Goal: Transaction & Acquisition: Purchase product/service

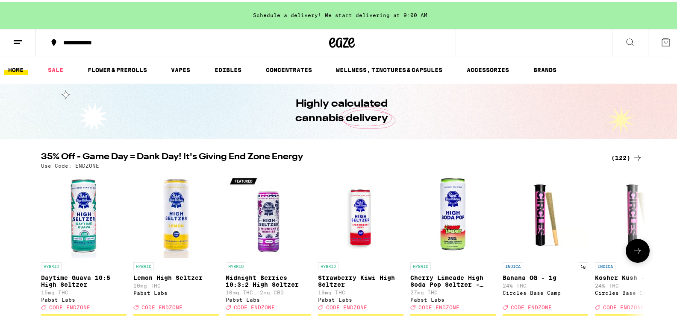
click at [637, 255] on icon at bounding box center [637, 249] width 10 height 10
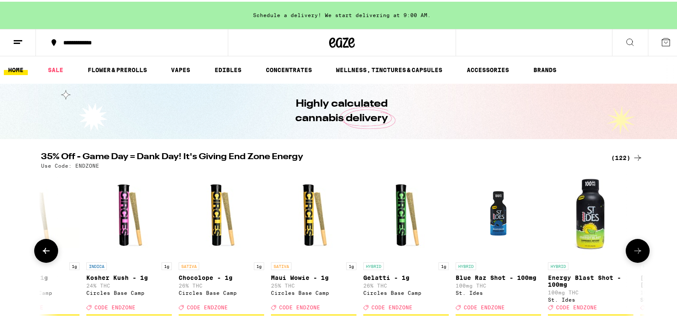
click at [637, 255] on icon at bounding box center [637, 249] width 10 height 10
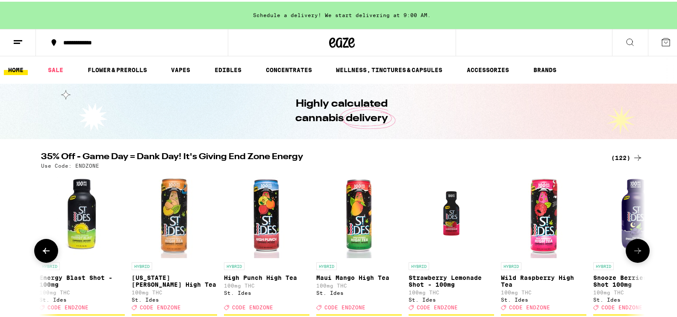
click at [637, 255] on icon at bounding box center [637, 249] width 10 height 10
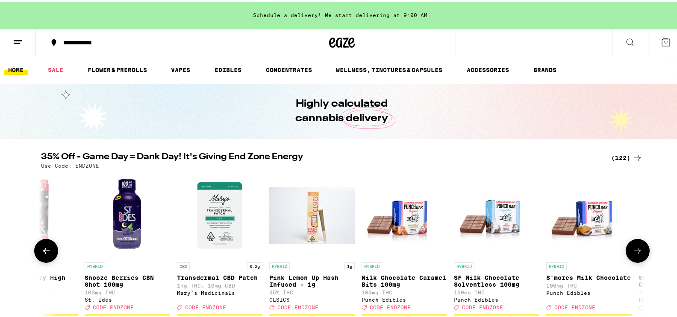
click at [637, 255] on icon at bounding box center [637, 249] width 10 height 10
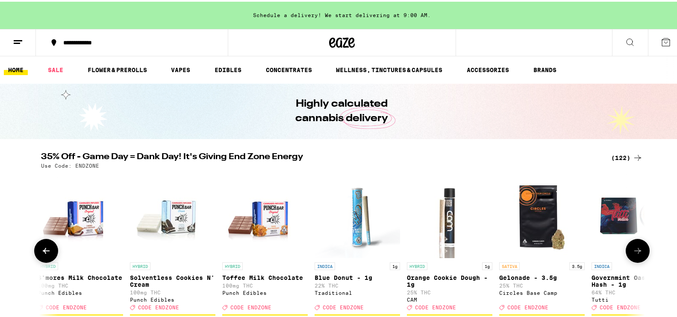
click at [637, 255] on icon at bounding box center [637, 249] width 10 height 10
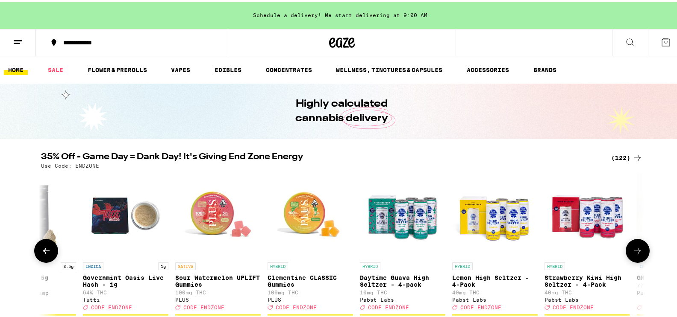
click at [51, 255] on button at bounding box center [46, 250] width 24 height 24
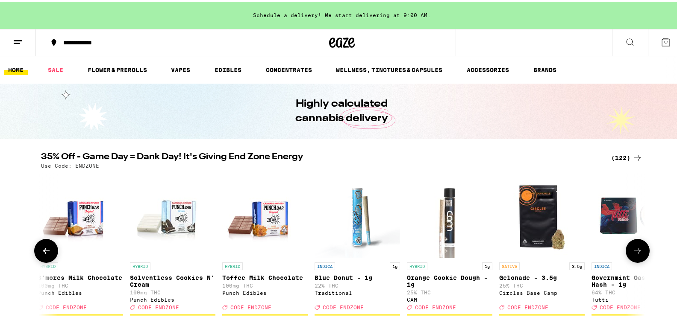
click at [630, 261] on button at bounding box center [637, 250] width 24 height 24
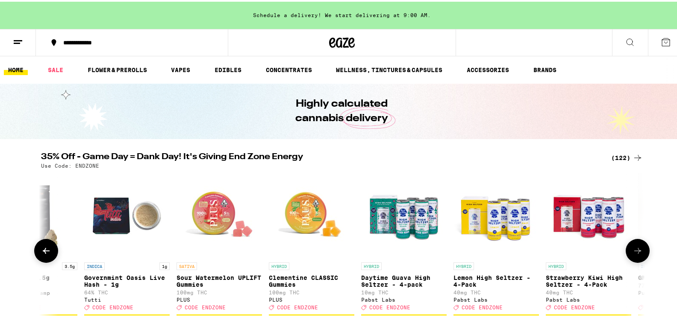
scroll to position [0, 2542]
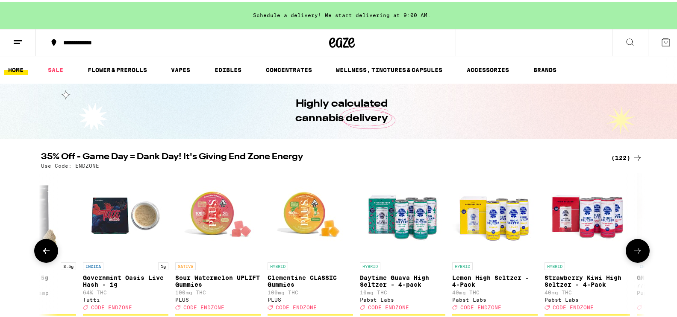
click at [630, 261] on button at bounding box center [637, 250] width 24 height 24
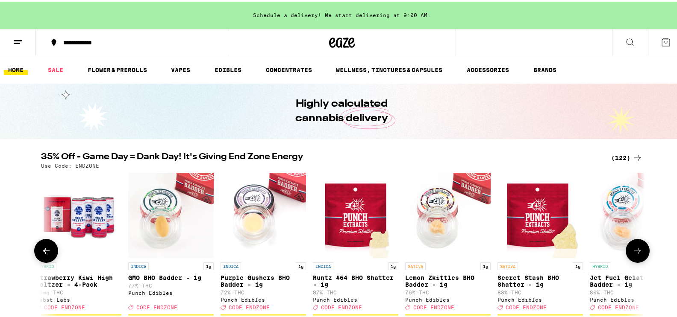
click at [630, 261] on button at bounding box center [637, 250] width 24 height 24
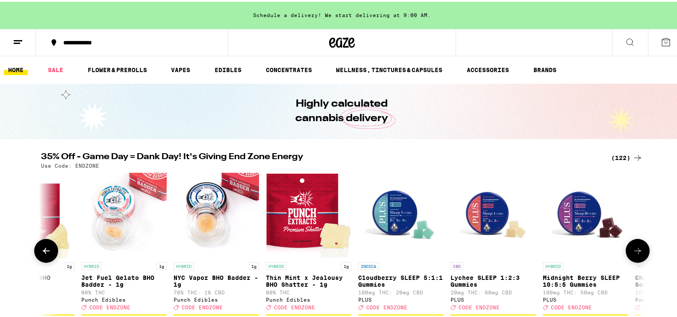
click at [630, 261] on button at bounding box center [637, 250] width 24 height 24
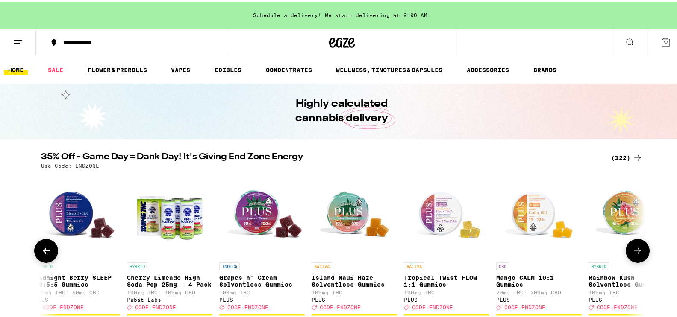
scroll to position [0, 4067]
click at [632, 255] on icon at bounding box center [637, 249] width 10 height 10
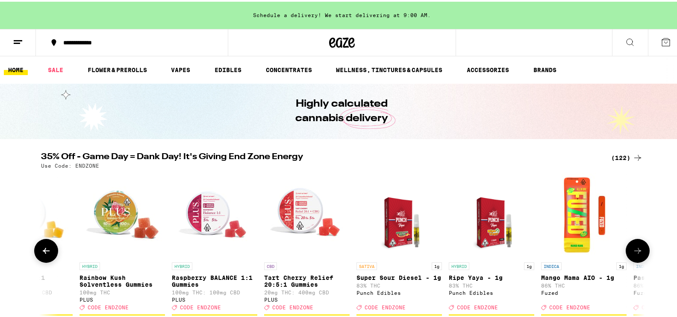
click at [632, 255] on icon at bounding box center [637, 249] width 10 height 10
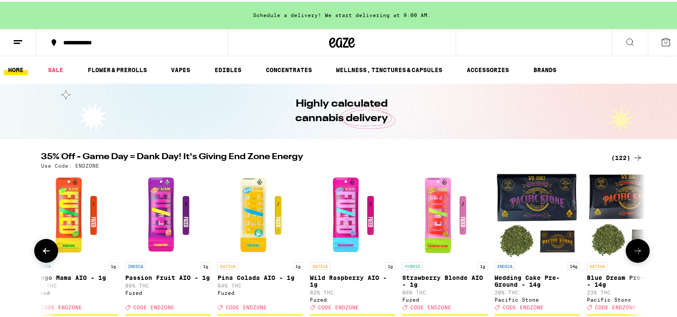
scroll to position [0, 5083]
click at [632, 255] on icon at bounding box center [637, 249] width 10 height 10
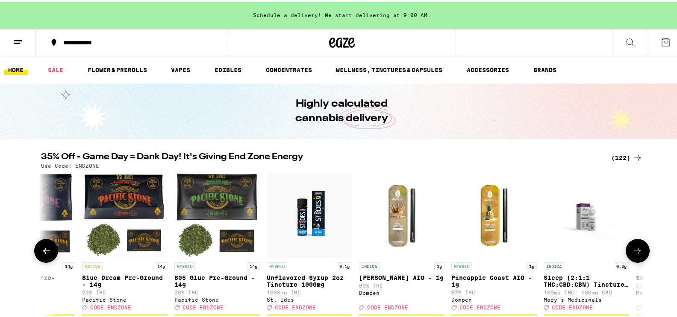
scroll to position [0, 5592]
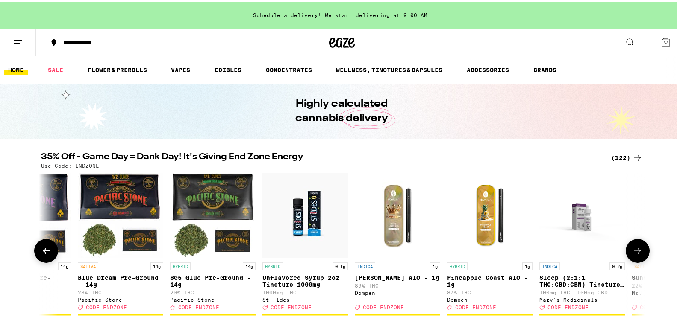
click at [632, 255] on icon at bounding box center [637, 249] width 10 height 10
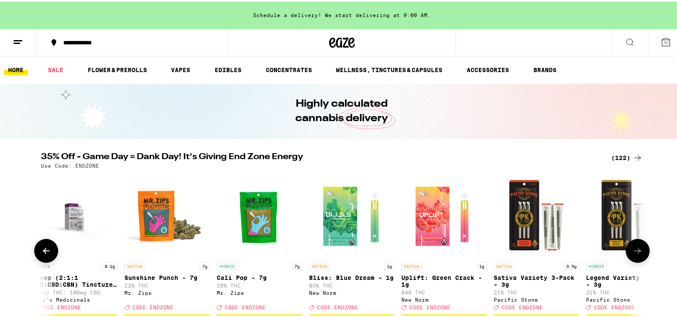
scroll to position [0, 6100]
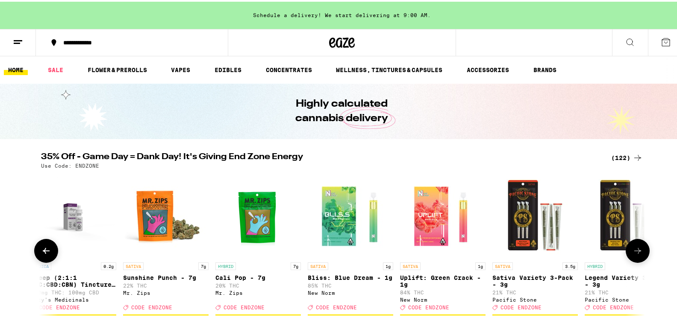
click at [633, 255] on icon at bounding box center [637, 249] width 10 height 10
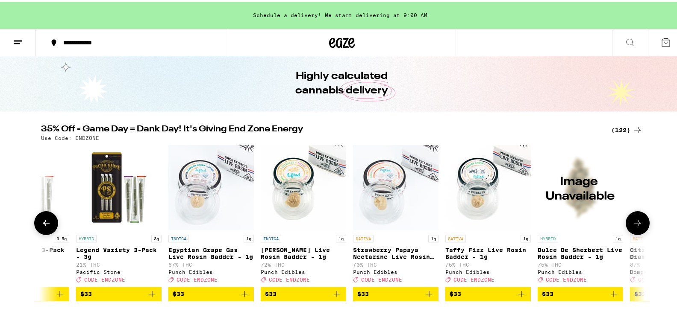
scroll to position [44, 0]
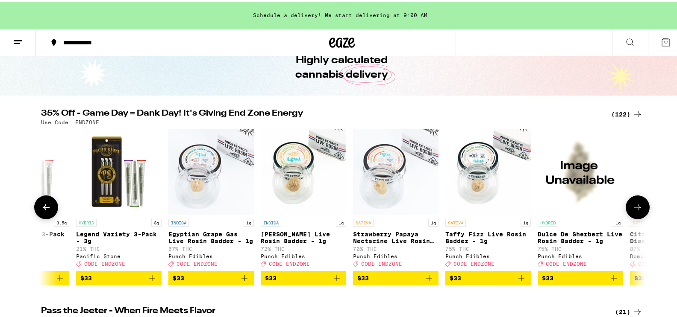
click at [636, 218] on button at bounding box center [637, 206] width 24 height 24
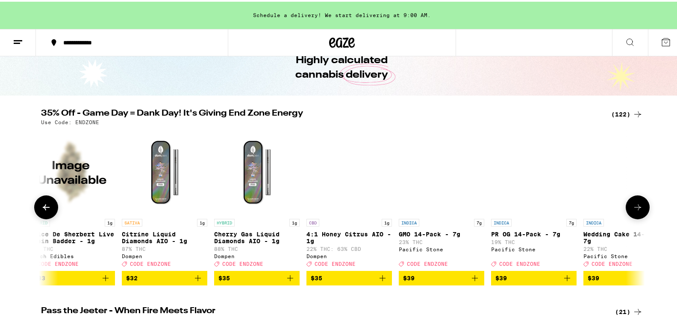
scroll to position [0, 7117]
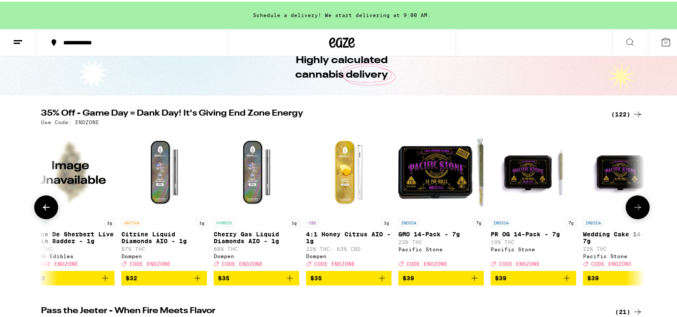
click at [635, 211] on icon at bounding box center [637, 206] width 10 height 10
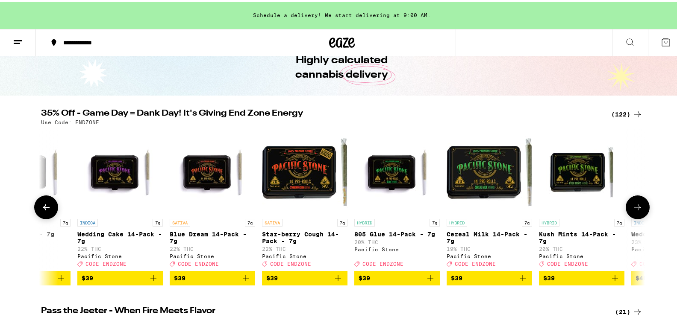
scroll to position [0, 7625]
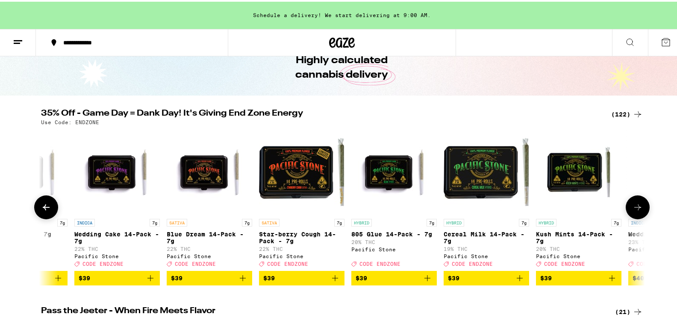
click at [635, 211] on icon at bounding box center [637, 206] width 10 height 10
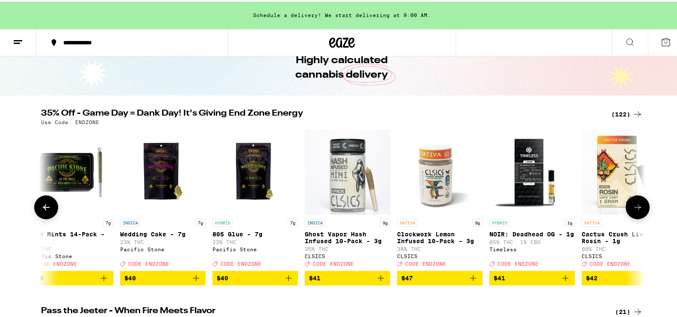
scroll to position [0, 8133]
click at [637, 211] on icon at bounding box center [637, 206] width 10 height 10
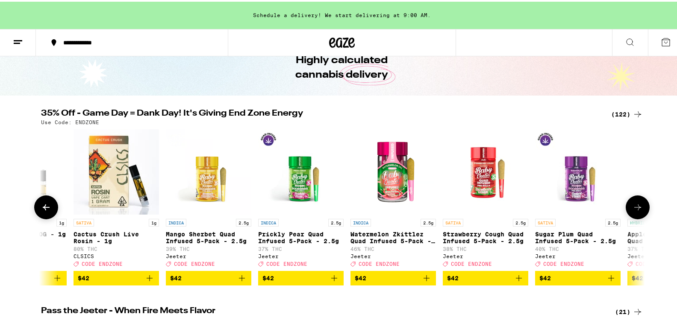
scroll to position [0, 8642]
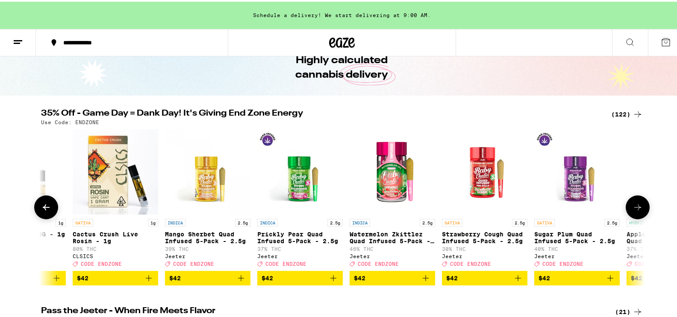
click at [637, 211] on icon at bounding box center [637, 206] width 10 height 10
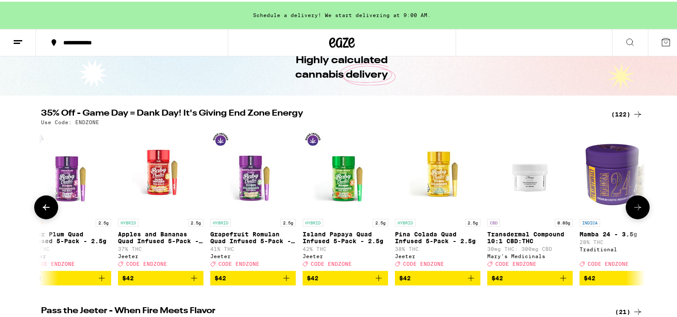
click at [637, 211] on icon at bounding box center [637, 206] width 10 height 10
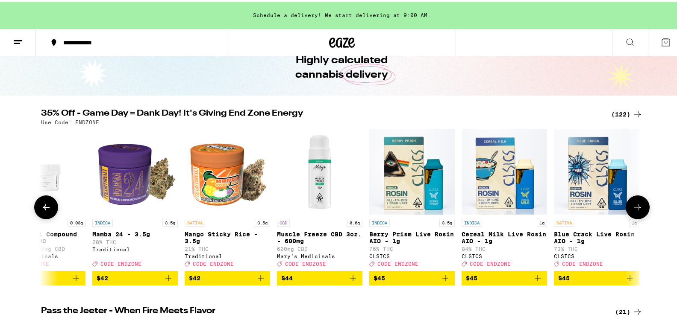
scroll to position [0, 9658]
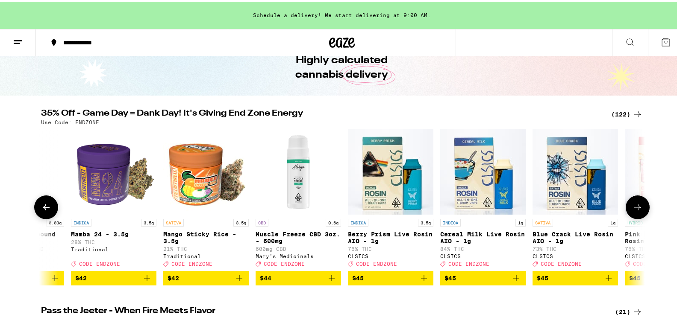
click at [637, 211] on icon at bounding box center [637, 206] width 10 height 10
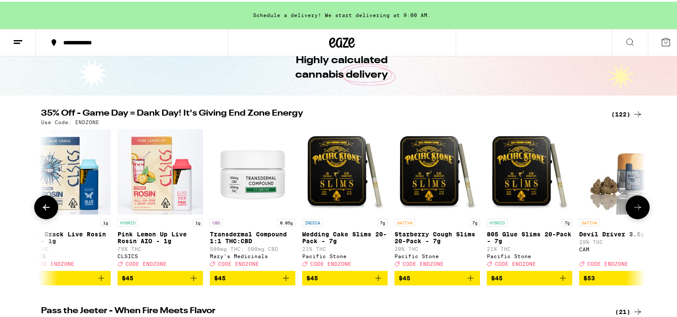
scroll to position [0, 10167]
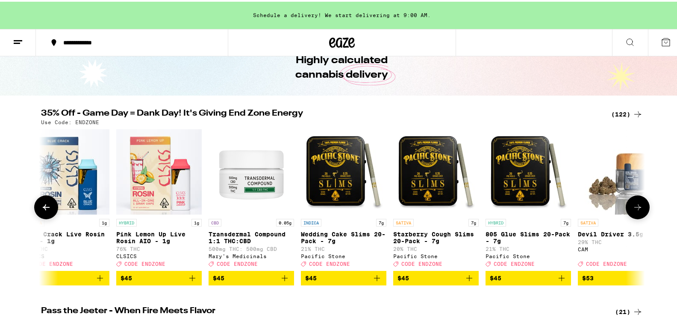
click at [637, 211] on icon at bounding box center [637, 206] width 10 height 10
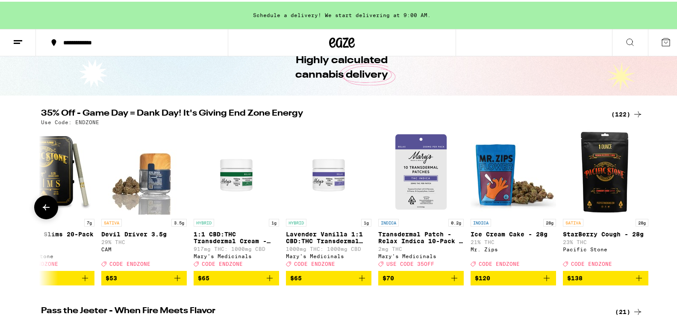
scroll to position [0, 10655]
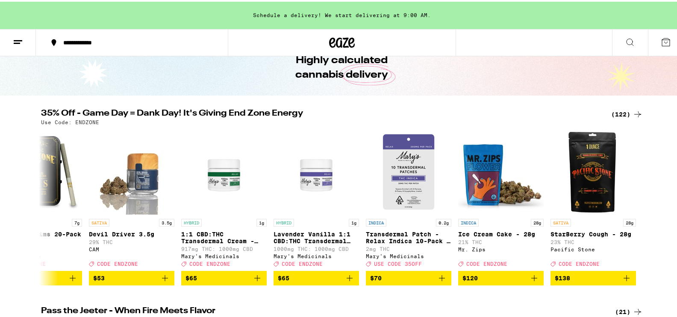
click at [29, 209] on div "35% Off - Game Day = Dank Day! It's Giving End Zone Energy (122) Use Code: ENDZ…" at bounding box center [341, 196] width 683 height 176
click at [41, 211] on icon at bounding box center [46, 206] width 10 height 10
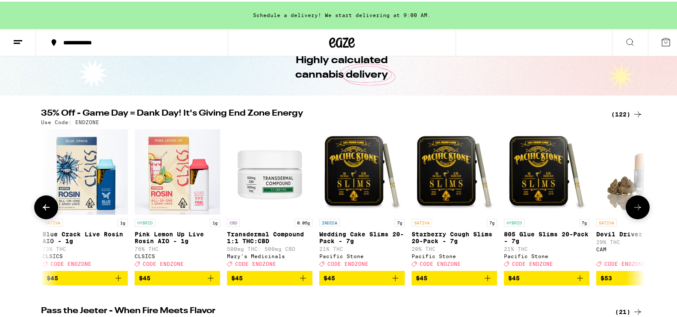
scroll to position [0, 10147]
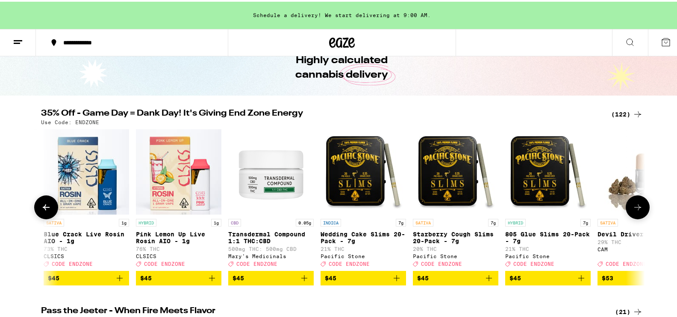
click at [632, 211] on icon at bounding box center [637, 206] width 10 height 10
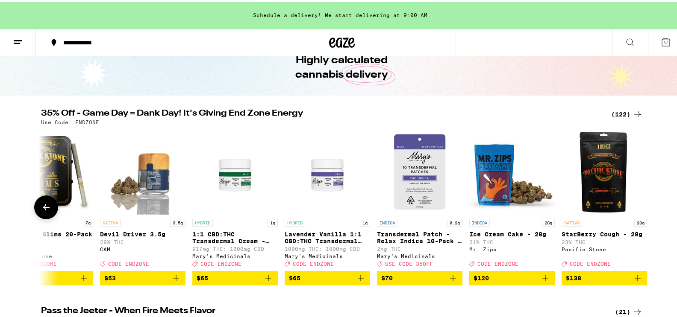
scroll to position [0, 10655]
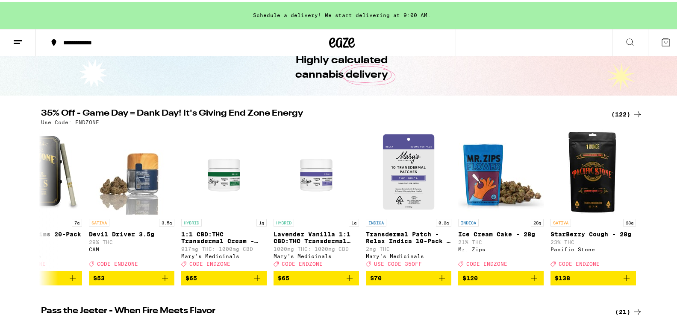
click at [29, 211] on div "35% Off - Game Day = Dank Day! It's Giving End Zone Energy (122) Use Code: ENDZ…" at bounding box center [341, 196] width 683 height 176
click at [35, 217] on button at bounding box center [46, 206] width 24 height 24
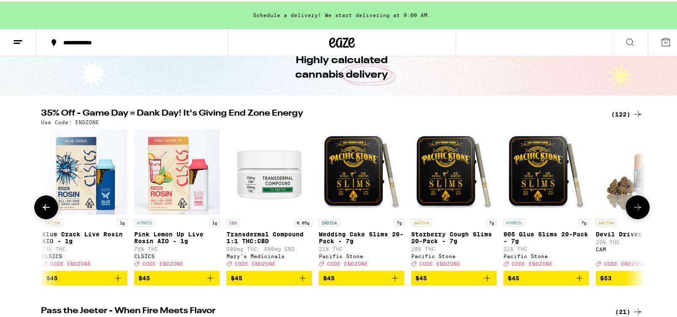
scroll to position [0, 10147]
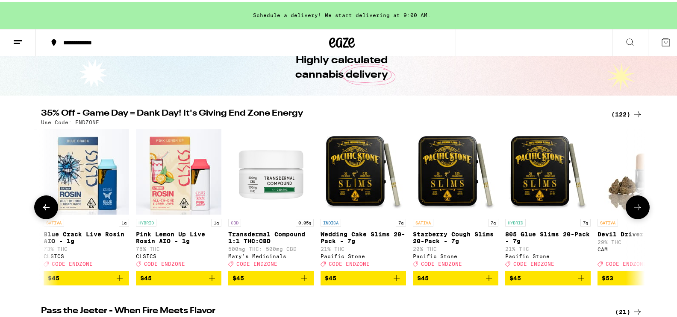
click at [633, 211] on icon at bounding box center [637, 206] width 10 height 10
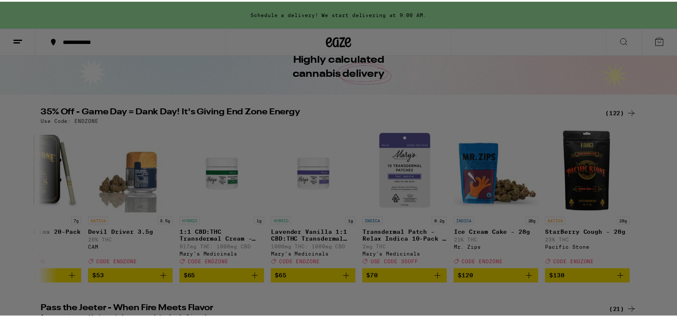
scroll to position [0, 0]
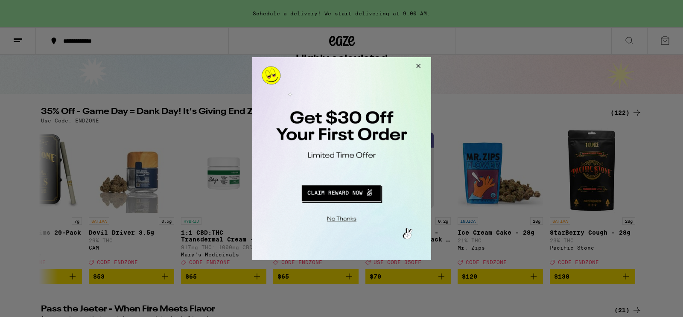
click at [418, 65] on button "Close Modal" at bounding box center [416, 67] width 23 height 21
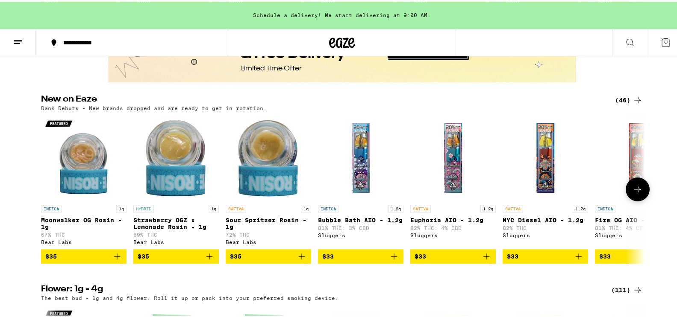
scroll to position [523, 0]
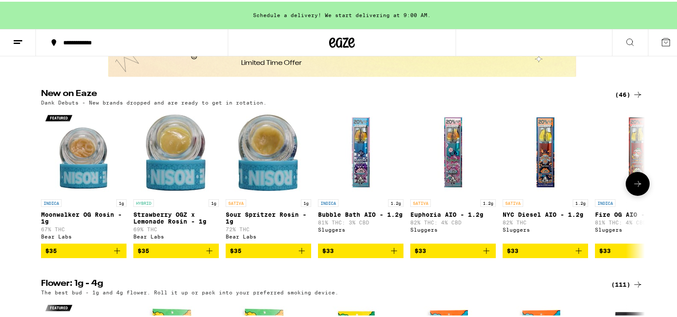
click at [636, 188] on icon at bounding box center [637, 182] width 10 height 10
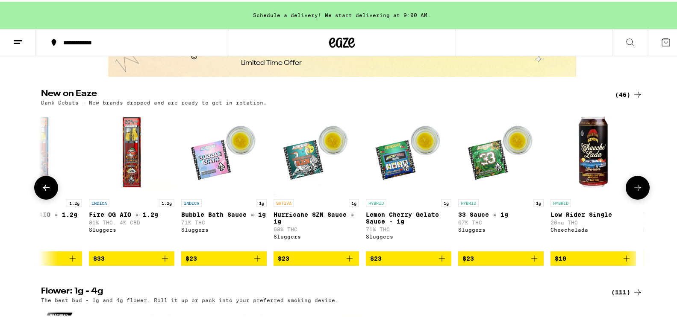
scroll to position [0, 508]
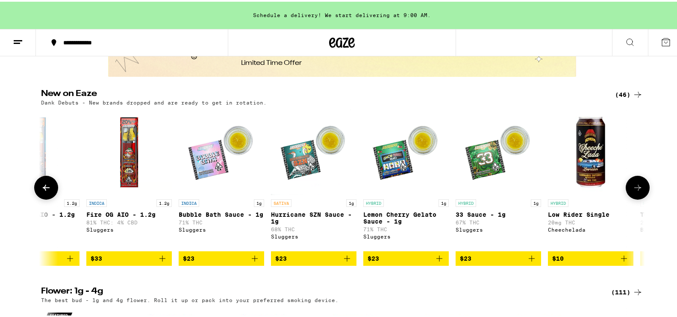
click at [632, 191] on icon at bounding box center [637, 186] width 10 height 10
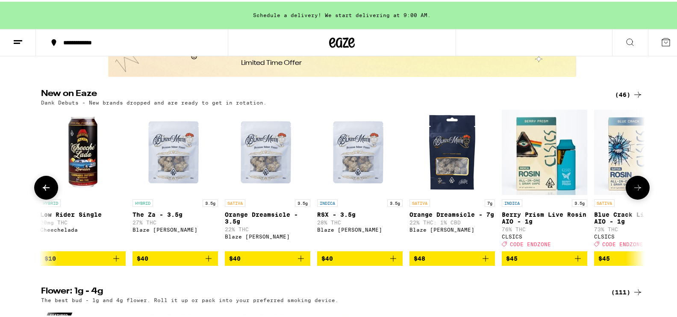
scroll to position [0, 1017]
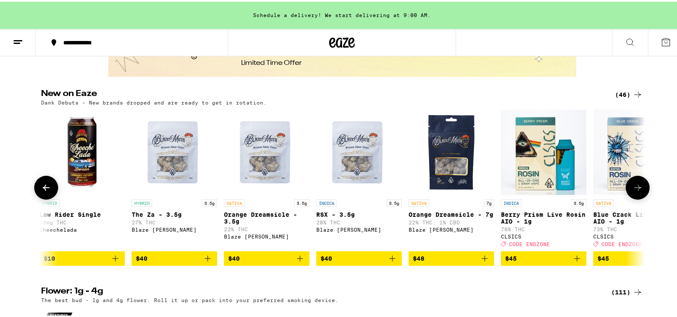
click at [632, 191] on icon at bounding box center [637, 186] width 10 height 10
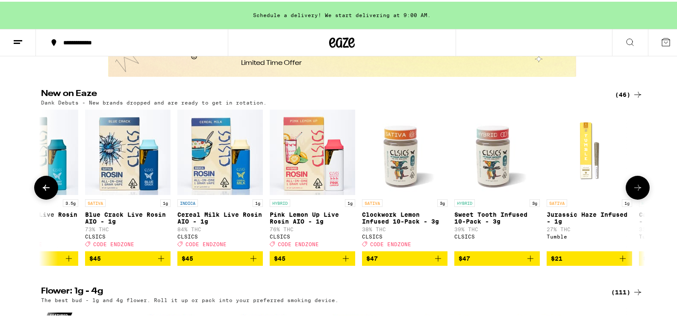
scroll to position [0, 1525]
click at [632, 191] on icon at bounding box center [637, 186] width 10 height 10
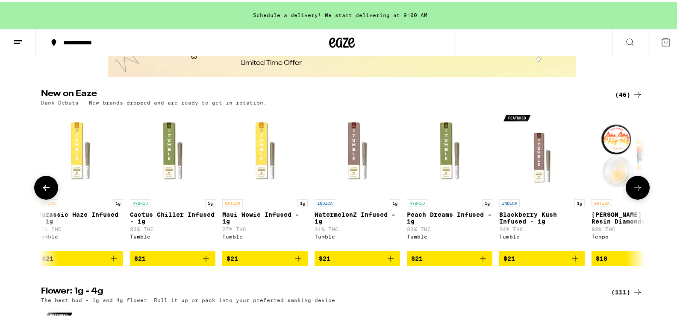
click at [632, 191] on icon at bounding box center [637, 186] width 10 height 10
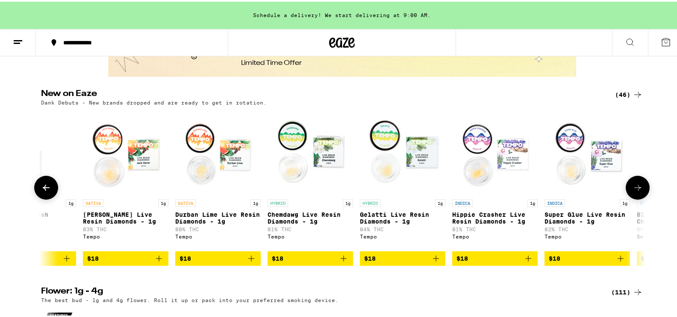
click at [632, 191] on icon at bounding box center [637, 186] width 10 height 10
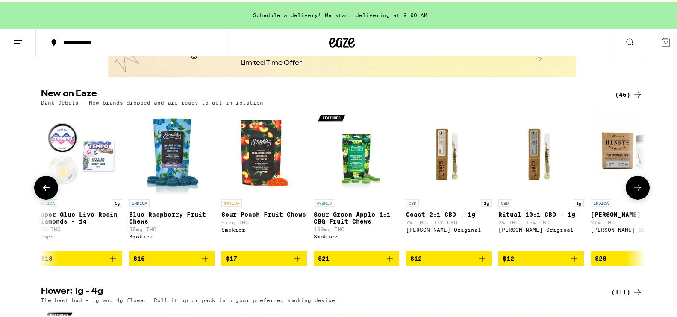
scroll to position [0, 3050]
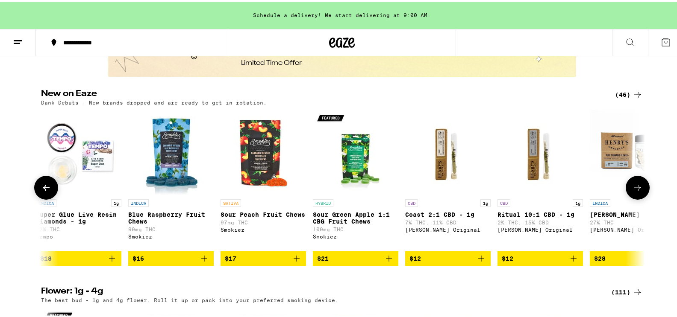
click at [632, 191] on icon at bounding box center [637, 186] width 10 height 10
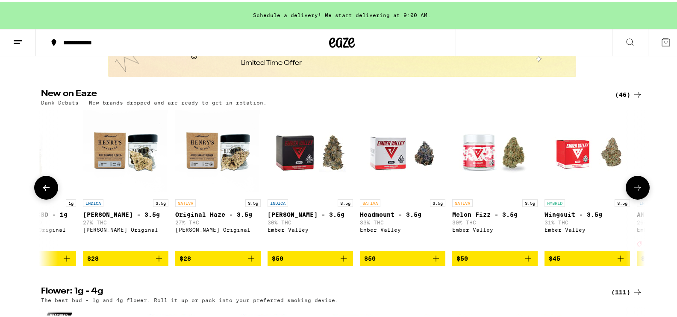
scroll to position [0, 3558]
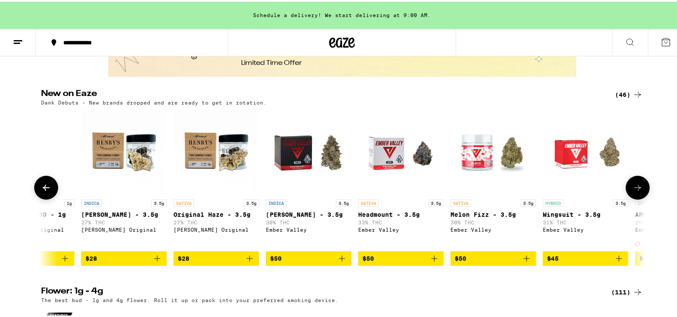
click at [632, 191] on icon at bounding box center [637, 186] width 10 height 10
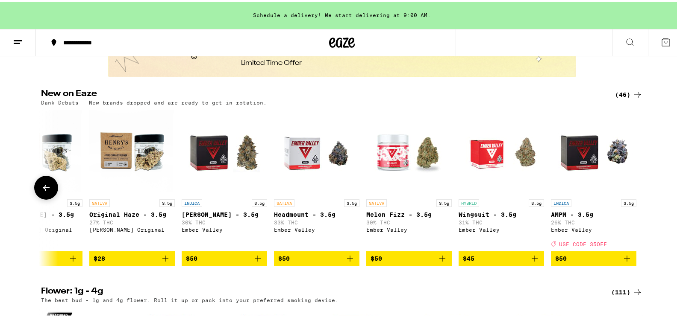
scroll to position [0, 3643]
click at [573, 188] on img "Open page for AMPM - 3.5g from Ember Valley" at bounding box center [592, 150] width 85 height 85
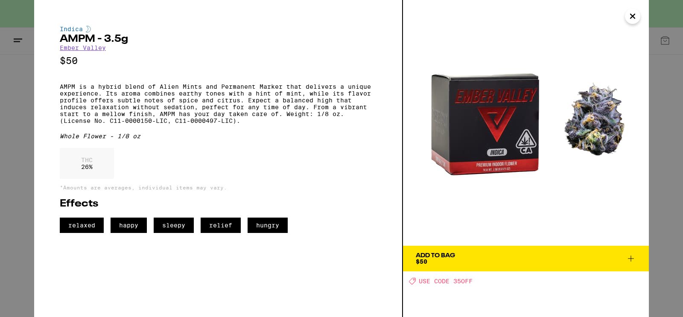
click at [634, 15] on icon "Close" at bounding box center [633, 16] width 4 height 4
